Goal: Complete application form

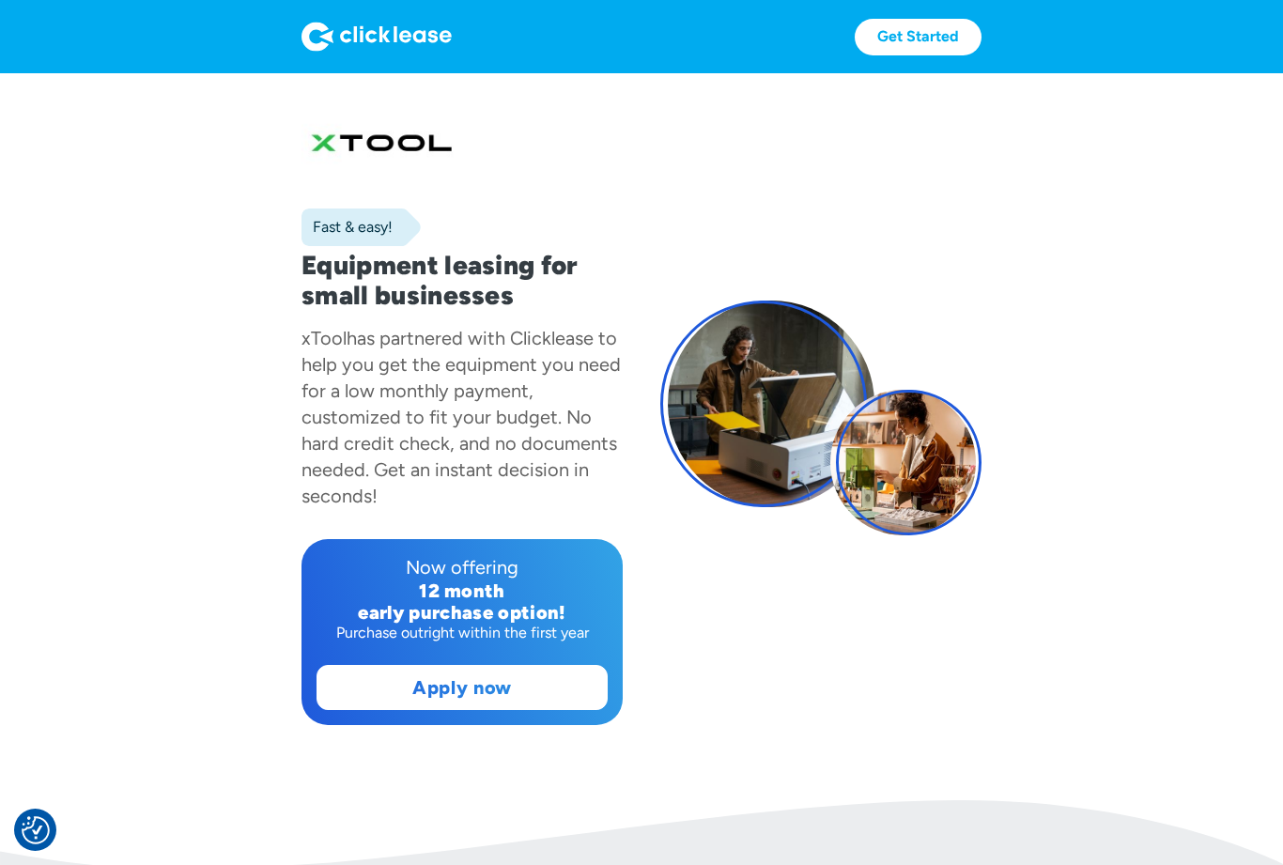
click at [552, 692] on link "Apply now" at bounding box center [462, 687] width 289 height 43
click at [543, 691] on link "Apply now" at bounding box center [462, 687] width 289 height 43
